Goal: Find contact information: Find contact information

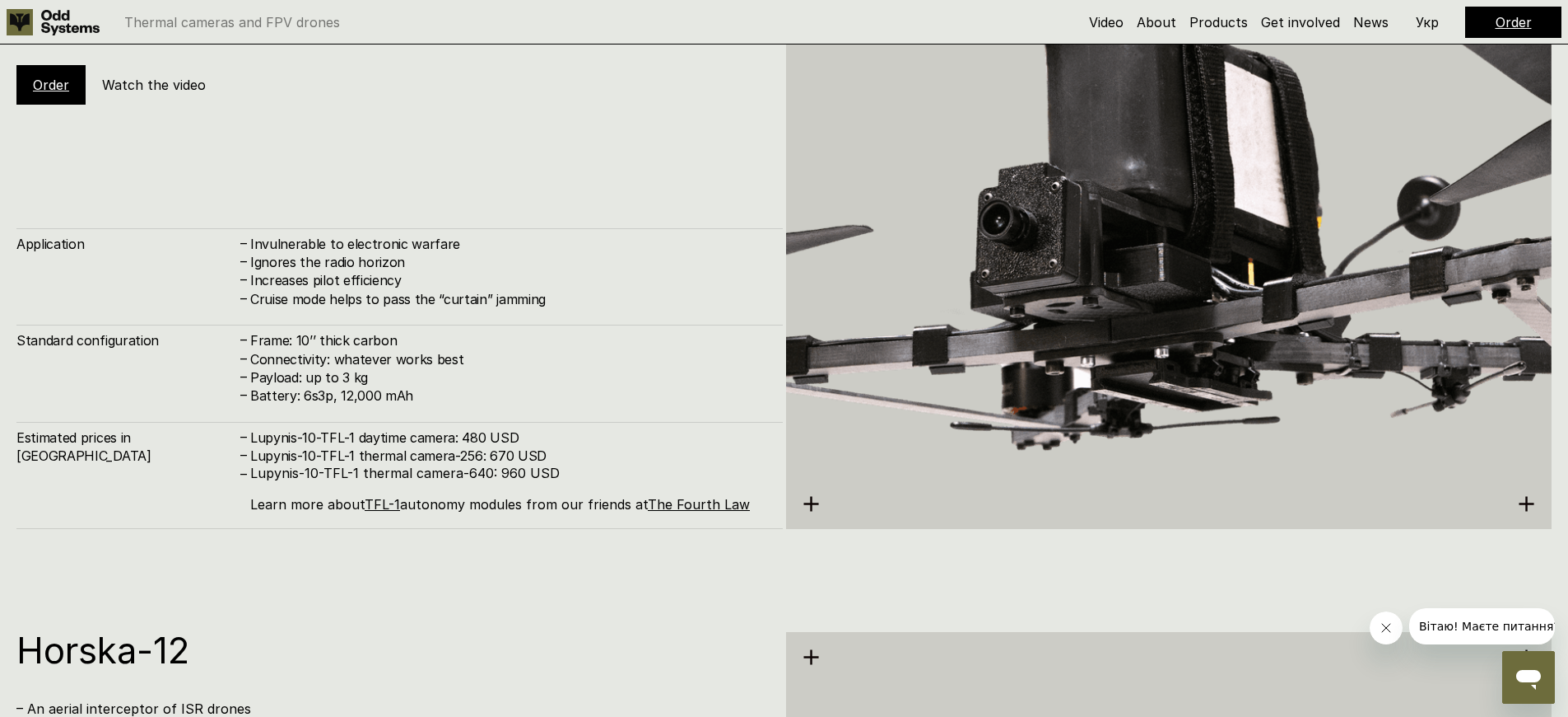
scroll to position [4505, 0]
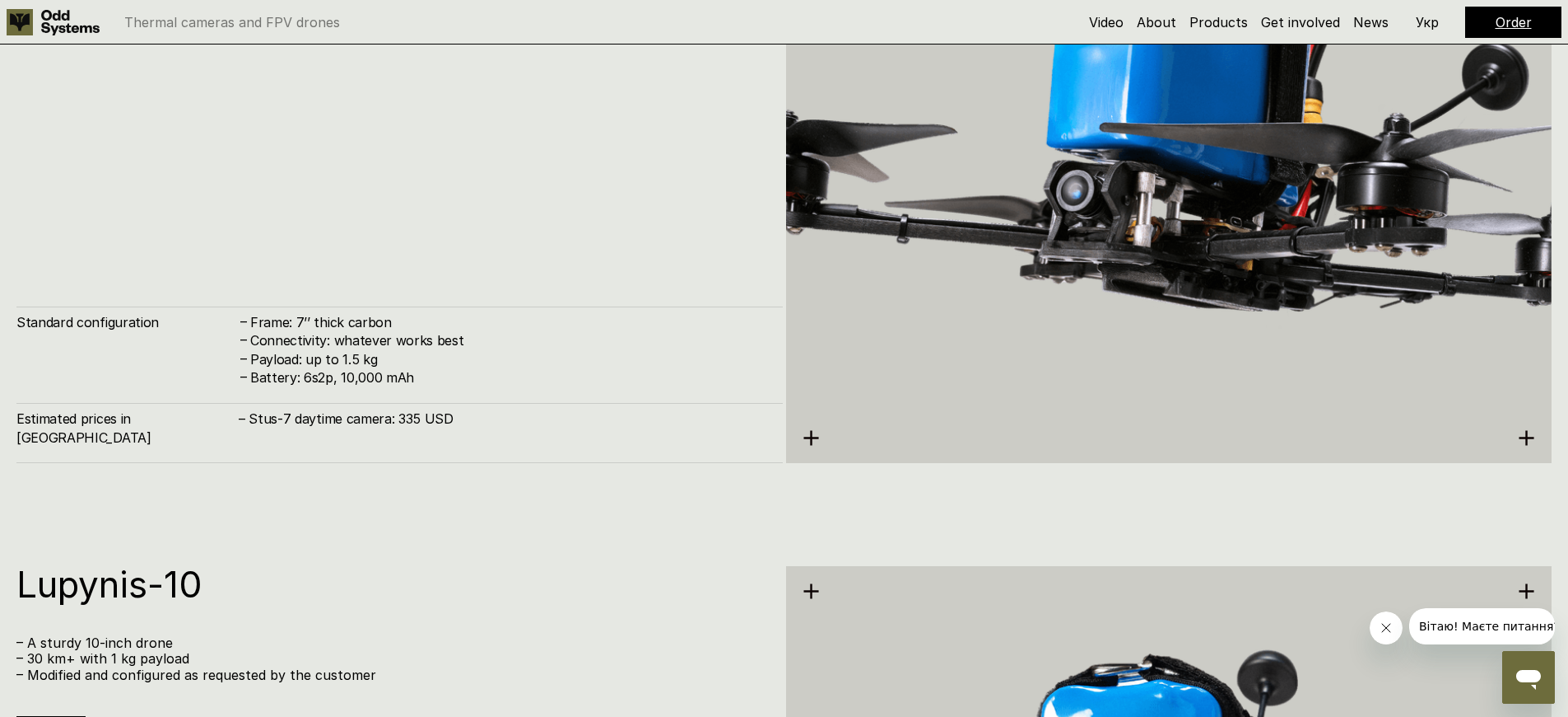
click at [508, 349] on h4 "Connectivity: whatever works best" at bounding box center [508, 340] width 516 height 18
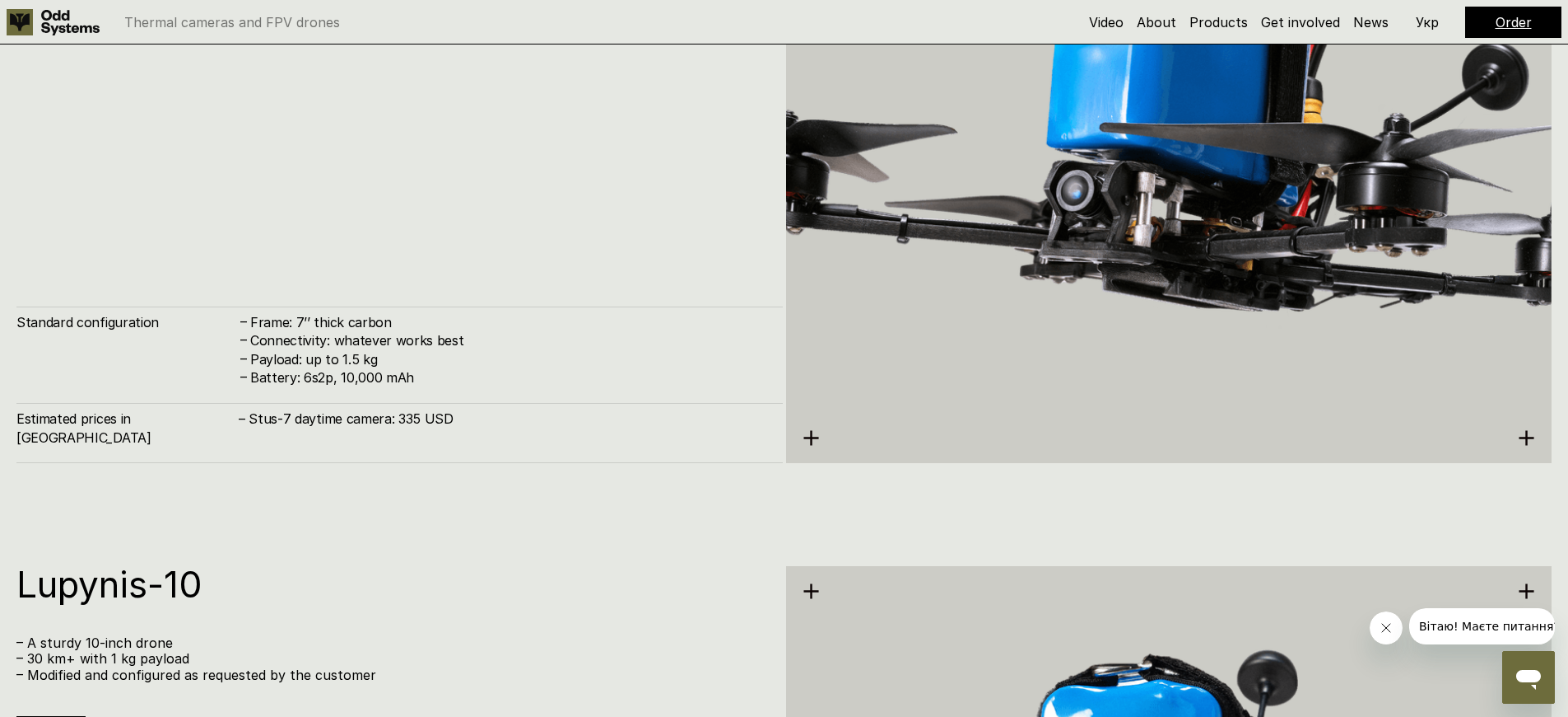
click at [508, 349] on h4 "Connectivity: whatever works best" at bounding box center [508, 340] width 516 height 18
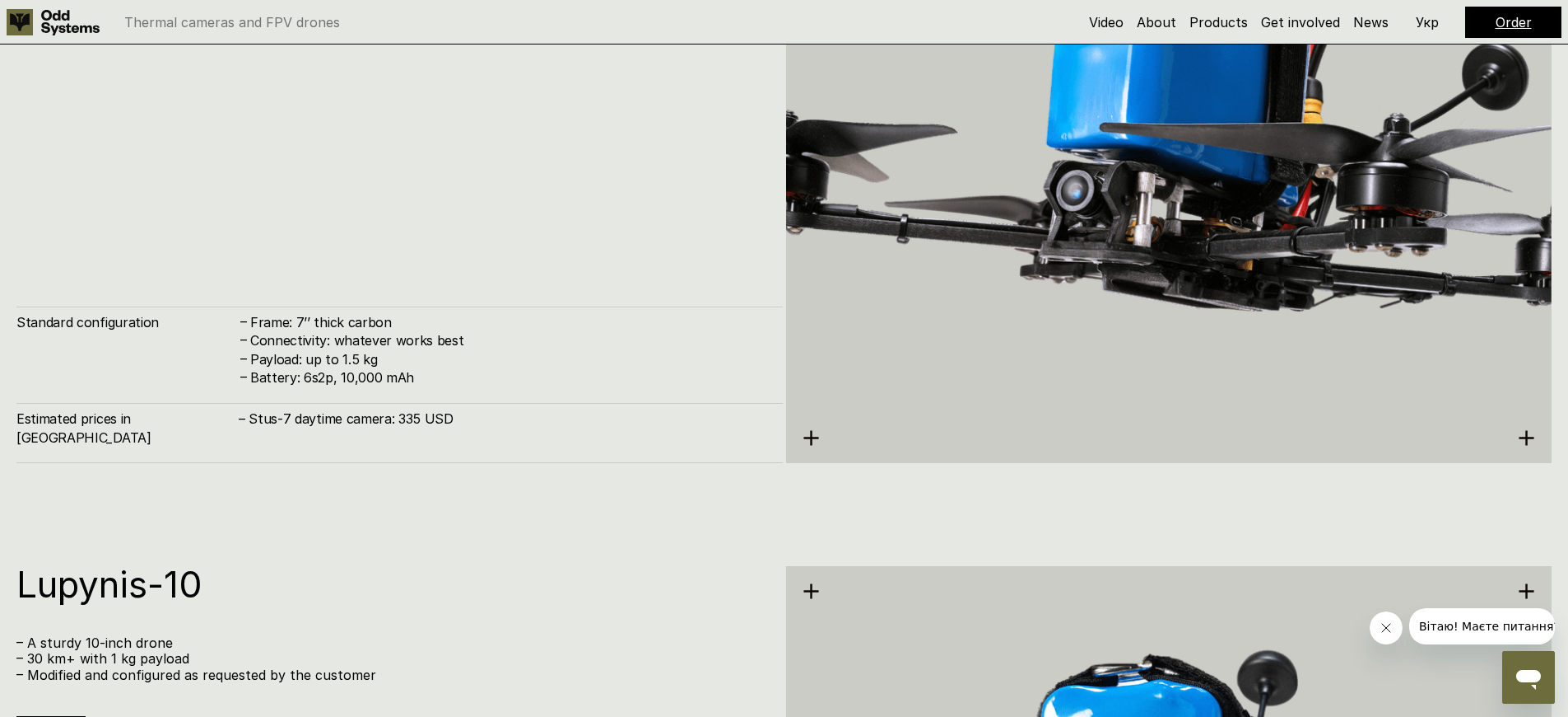
click at [508, 349] on h4 "Connectivity: whatever works best" at bounding box center [508, 340] width 516 height 18
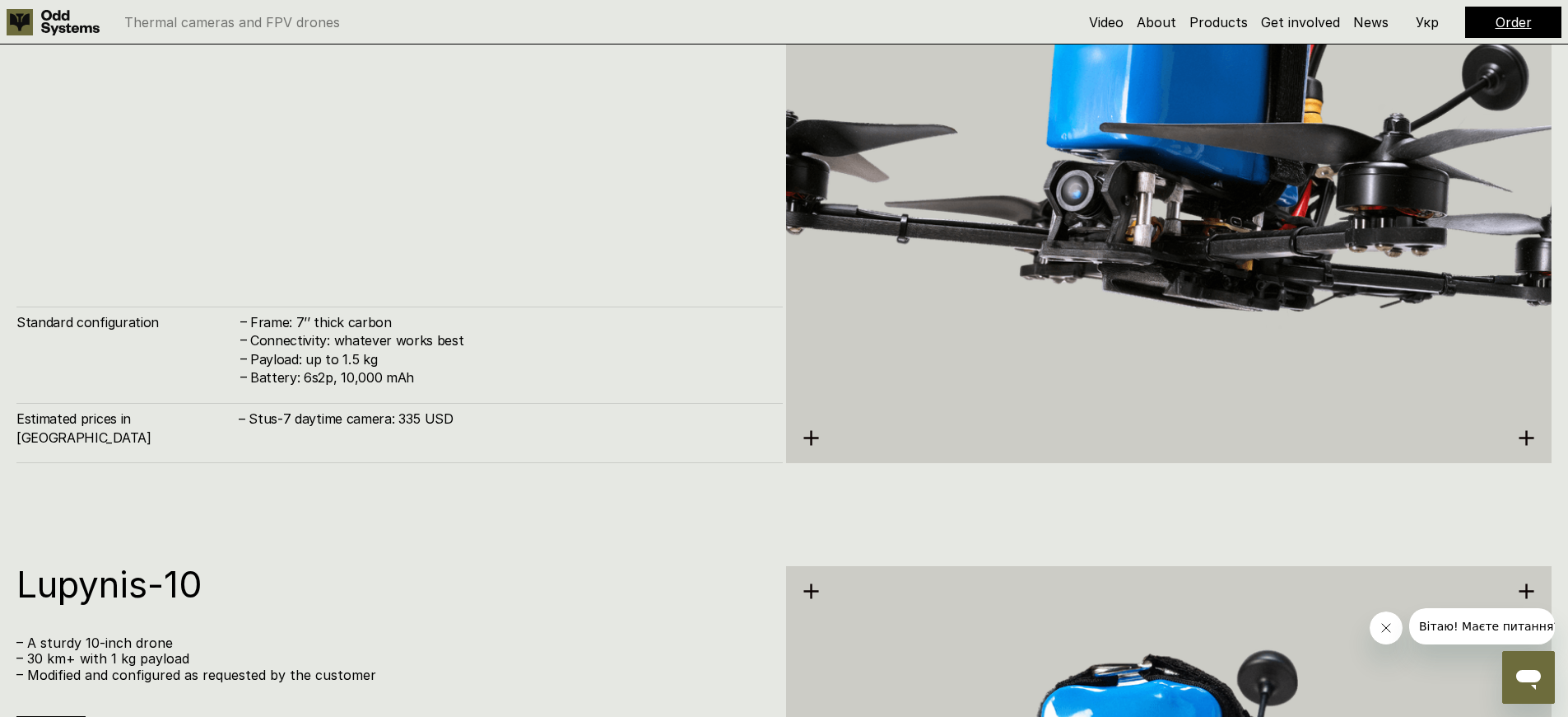
click at [508, 349] on h4 "Connectivity: whatever works best" at bounding box center [508, 340] width 516 height 18
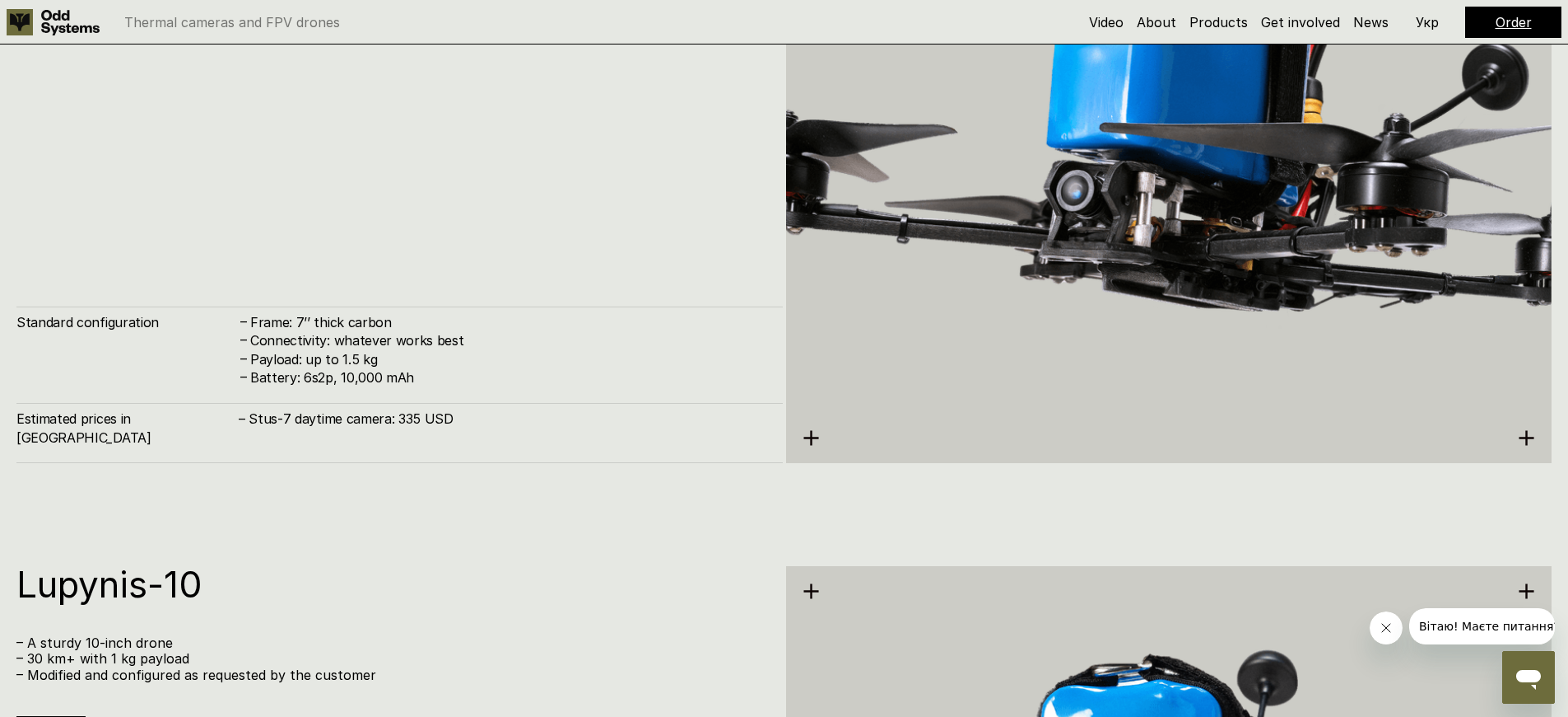
click at [508, 349] on h4 "Connectivity: whatever works best" at bounding box center [508, 340] width 516 height 18
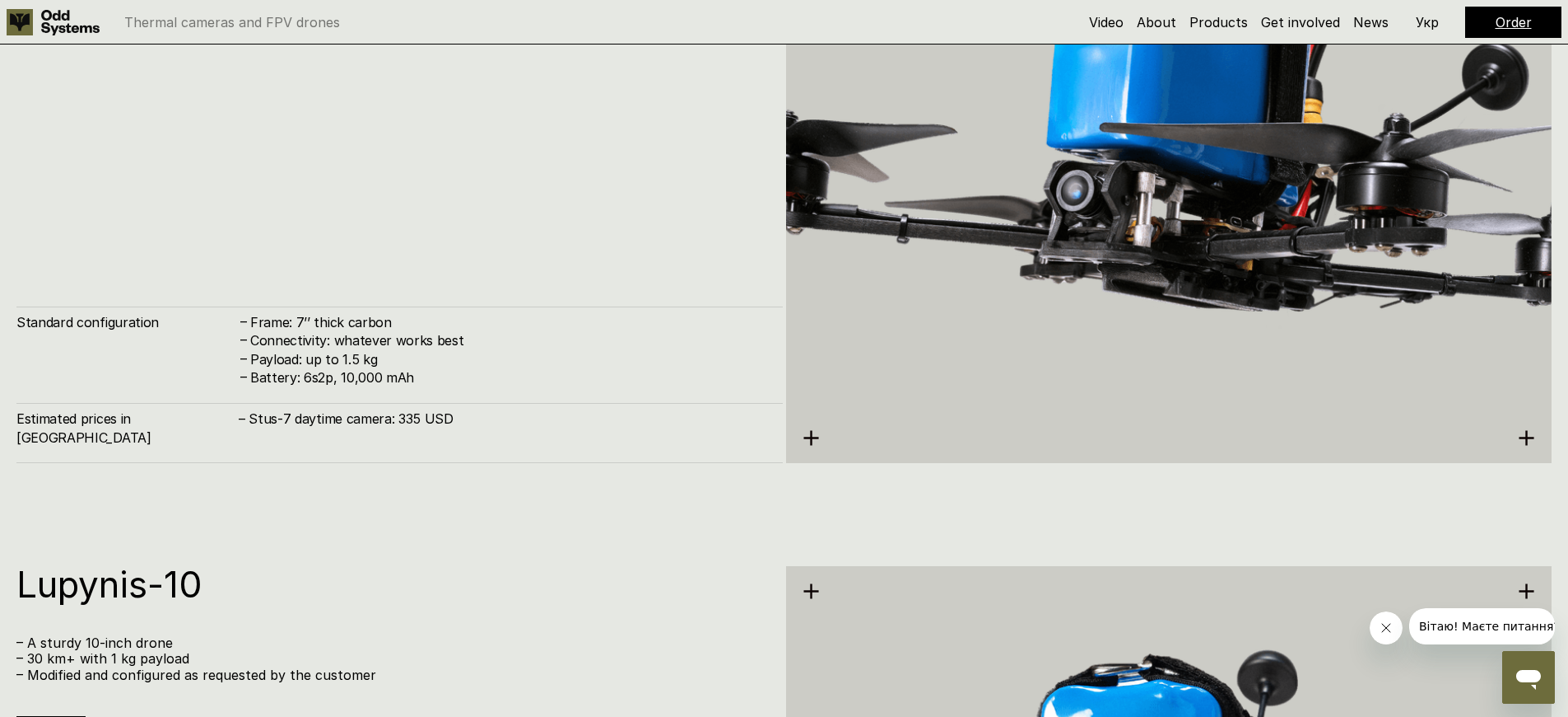
click at [508, 349] on h4 "Connectivity: whatever works best" at bounding box center [508, 340] width 516 height 18
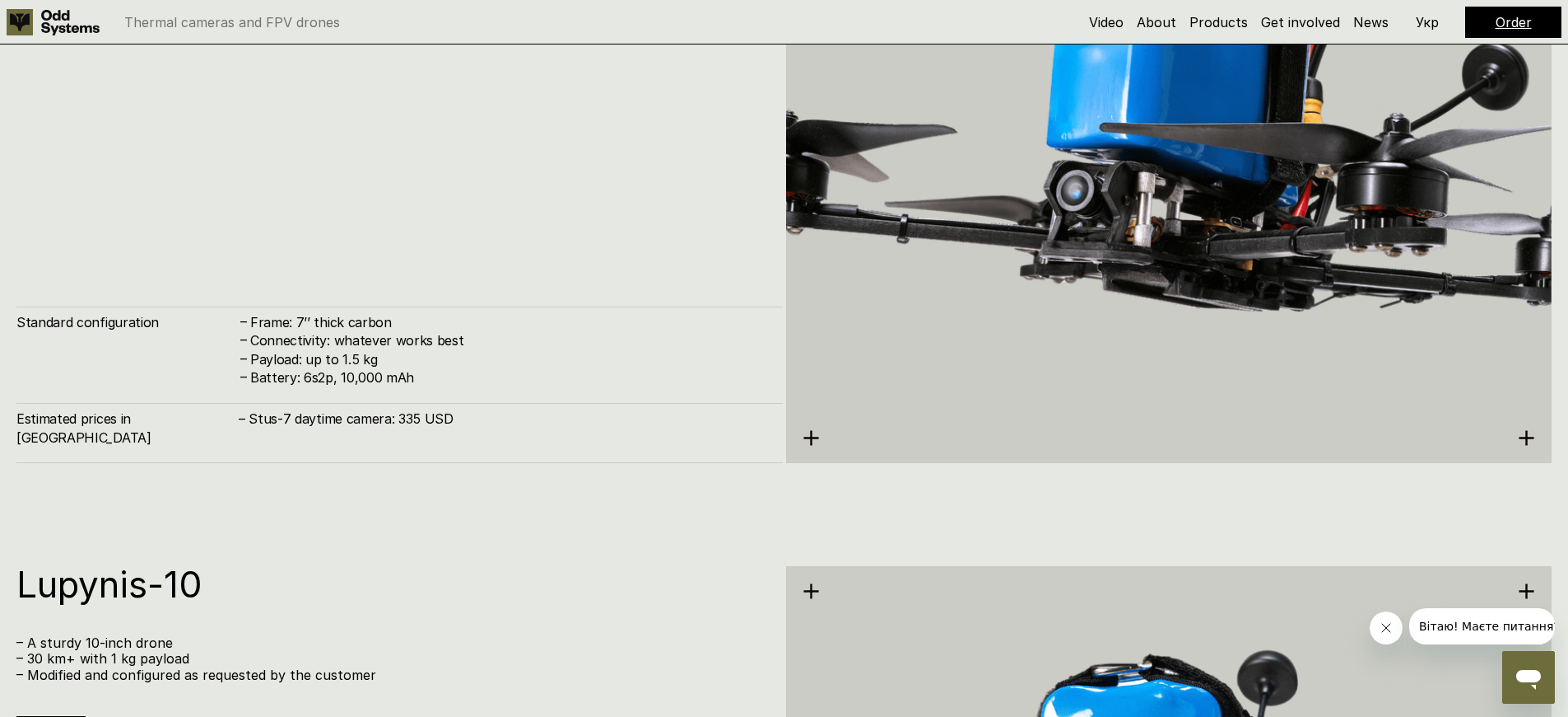
click at [508, 349] on h4 "Connectivity: whatever works best" at bounding box center [508, 340] width 516 height 18
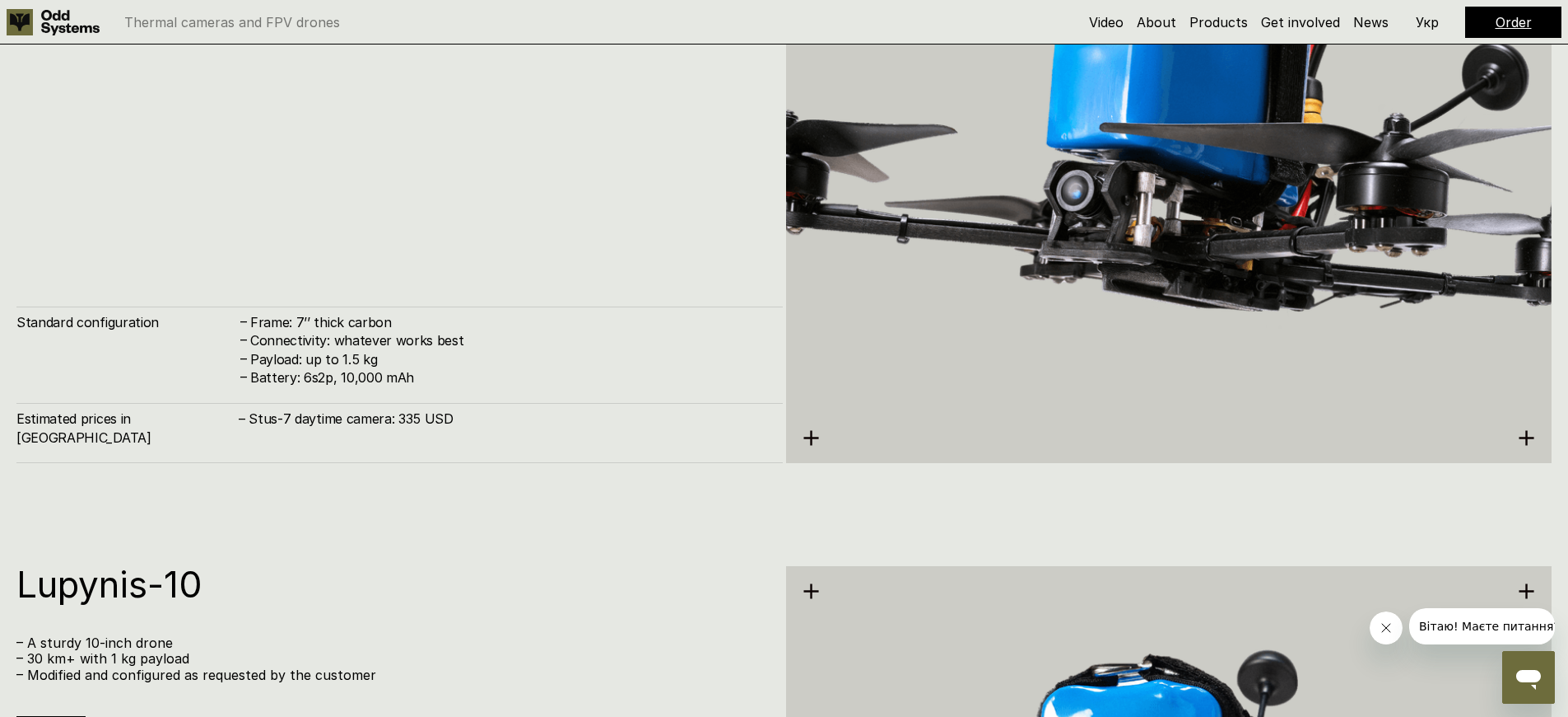
click at [508, 349] on h4 "Connectivity: whatever works best" at bounding box center [508, 340] width 516 height 18
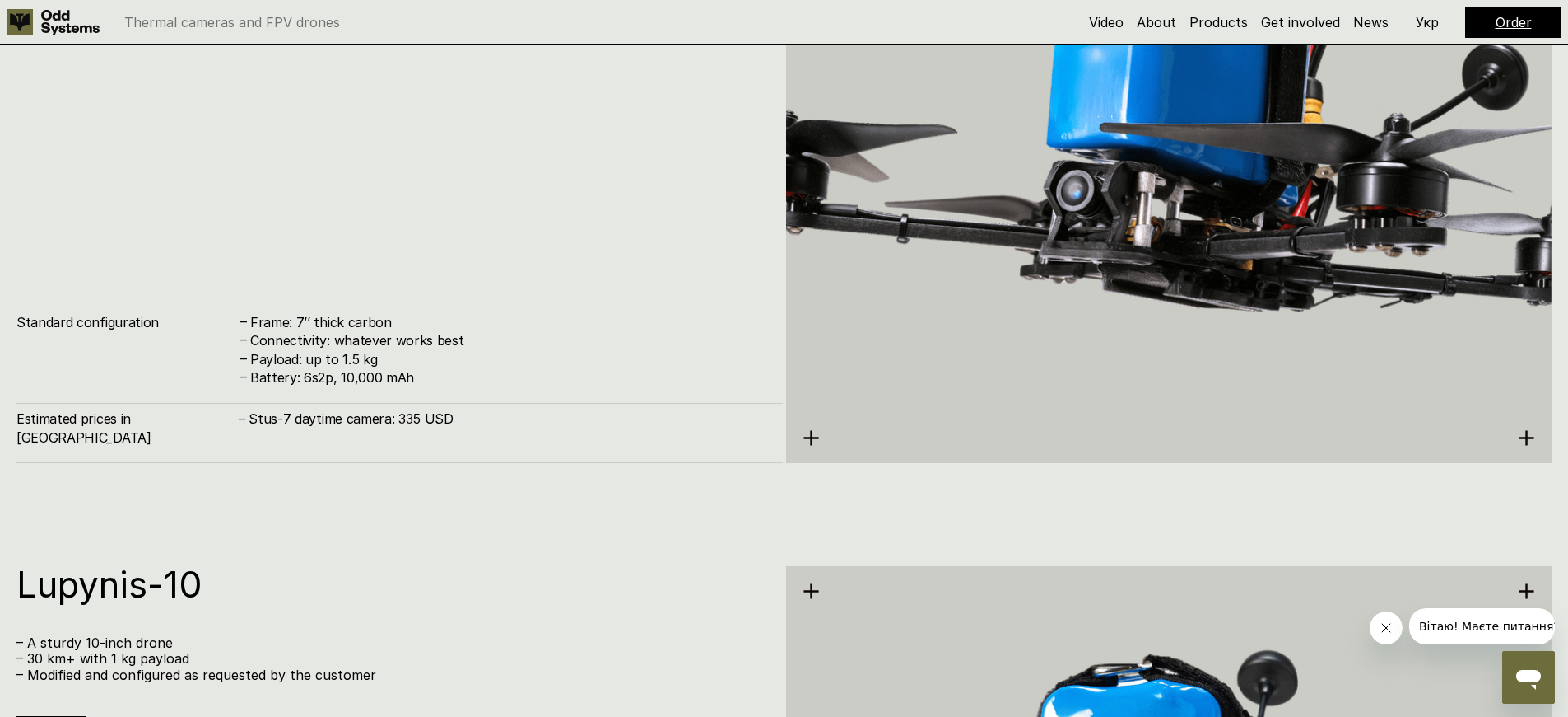
click at [508, 349] on h4 "Connectivity: whatever works best" at bounding box center [508, 340] width 516 height 18
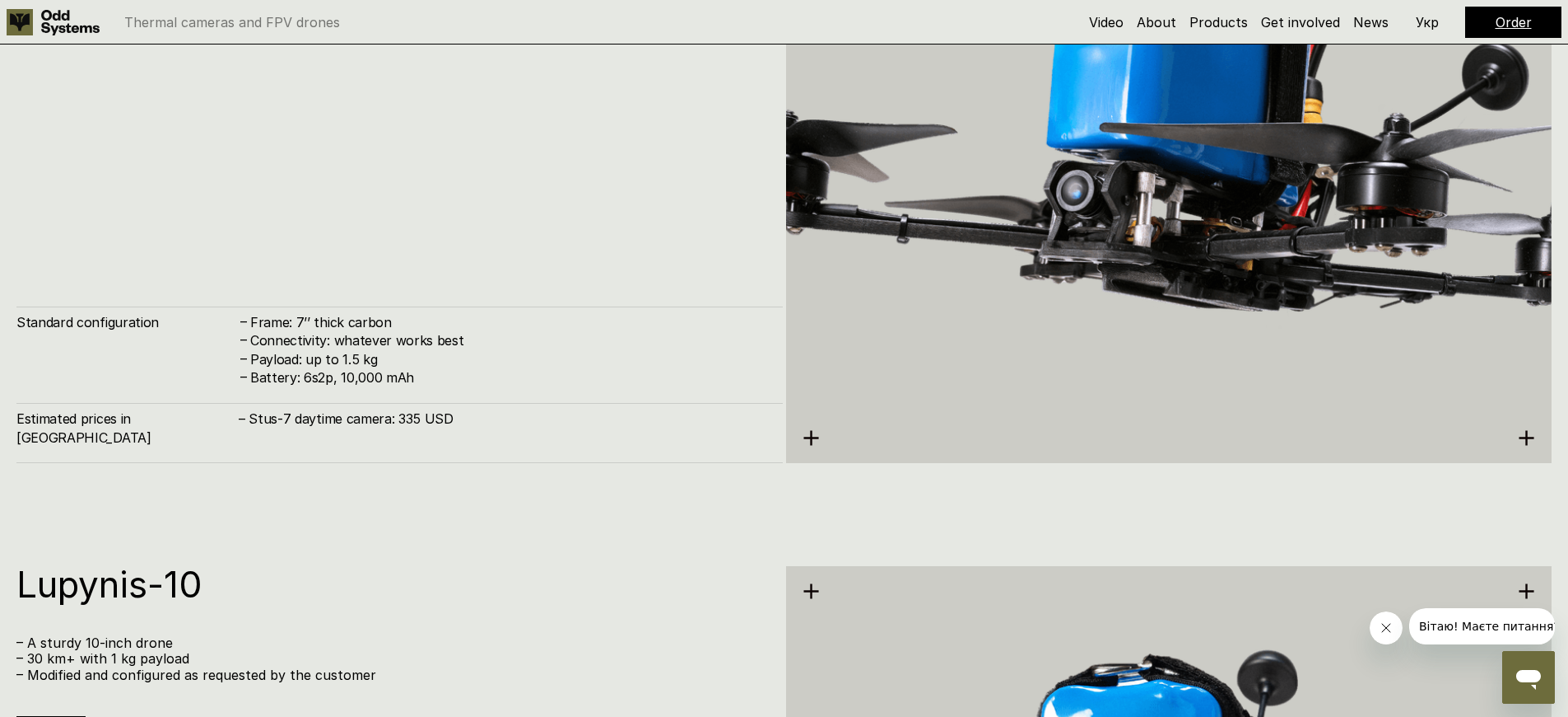
click at [508, 349] on h4 "Connectivity: whatever works best" at bounding box center [508, 340] width 516 height 18
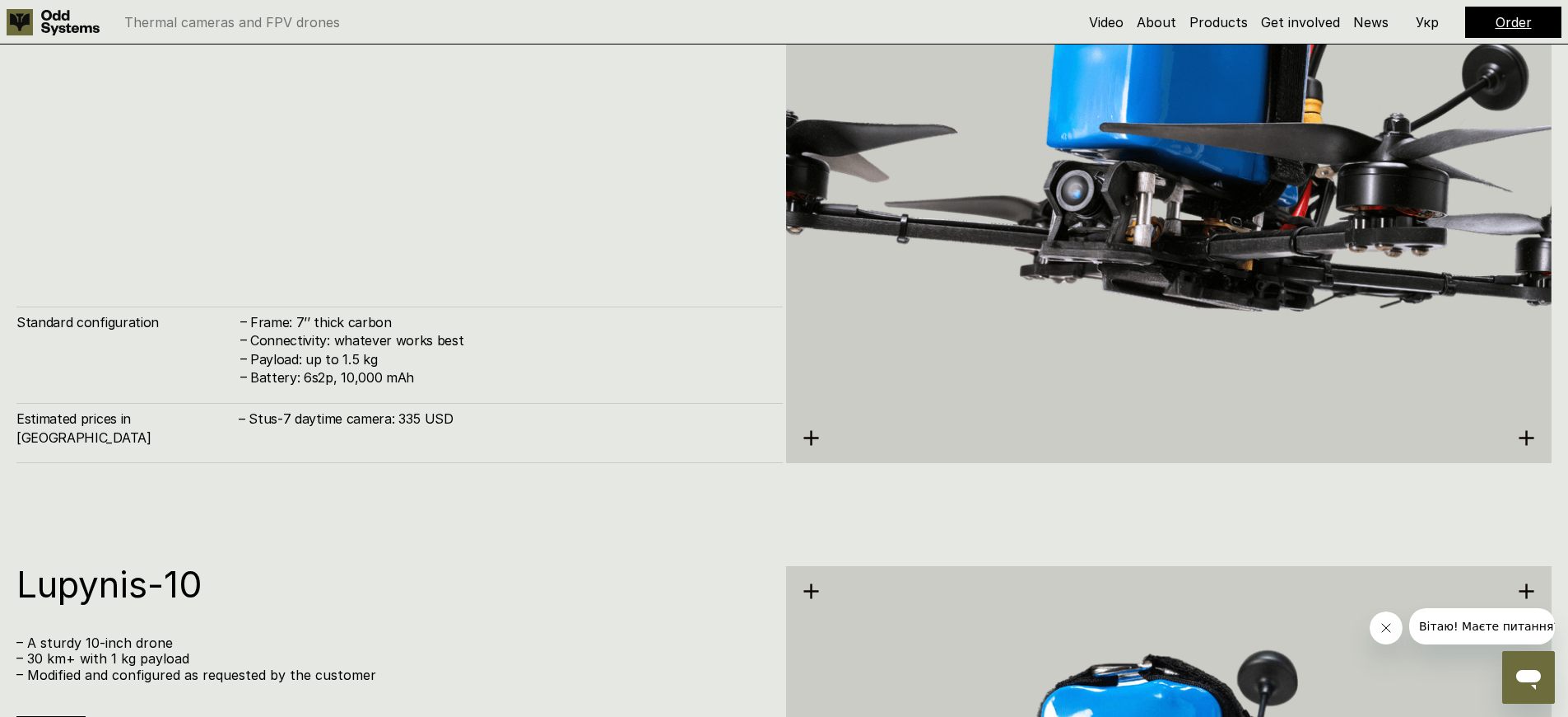
click at [508, 349] on h4 "Connectivity: whatever works best" at bounding box center [508, 340] width 516 height 18
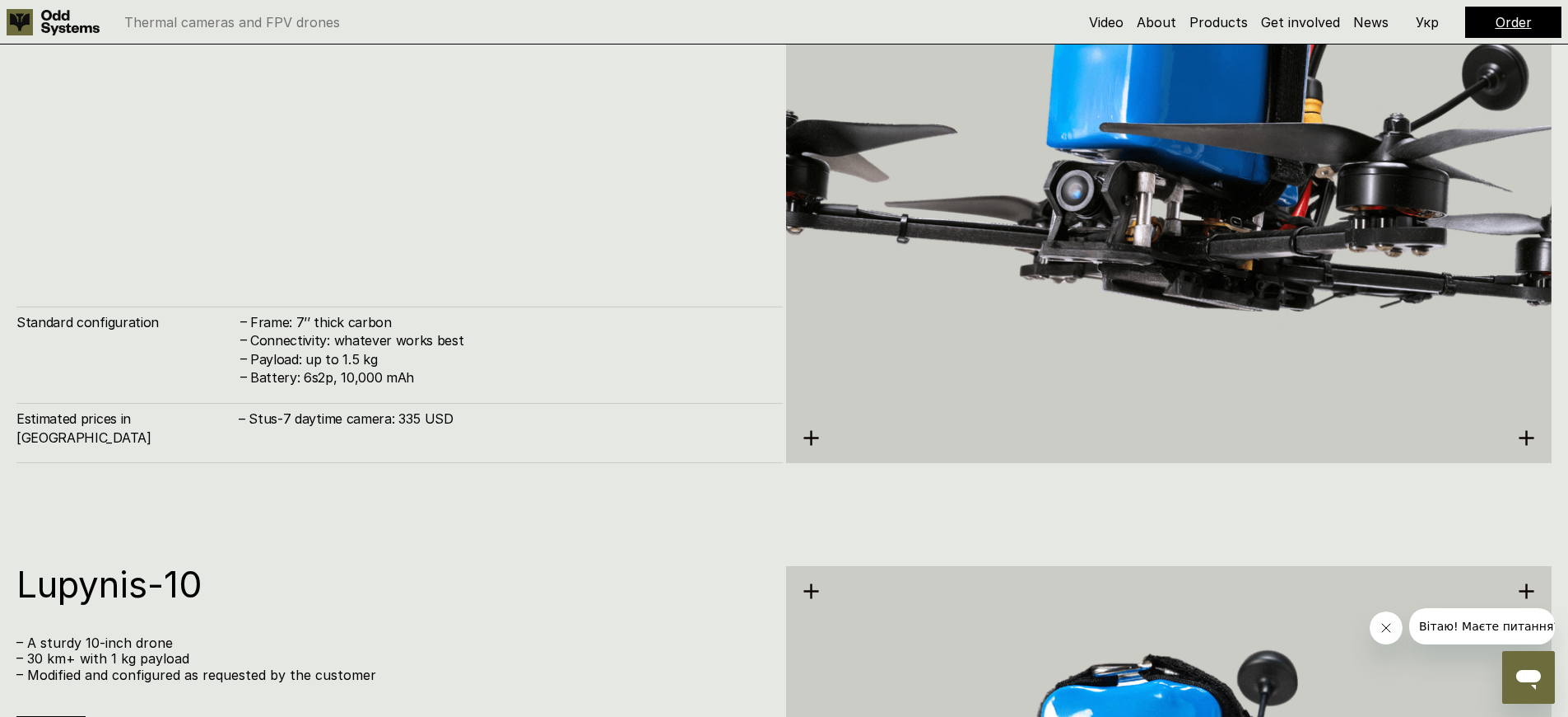
click at [508, 349] on h4 "Connectivity: whatever works best" at bounding box center [508, 340] width 516 height 18
